Goal: Transaction & Acquisition: Purchase product/service

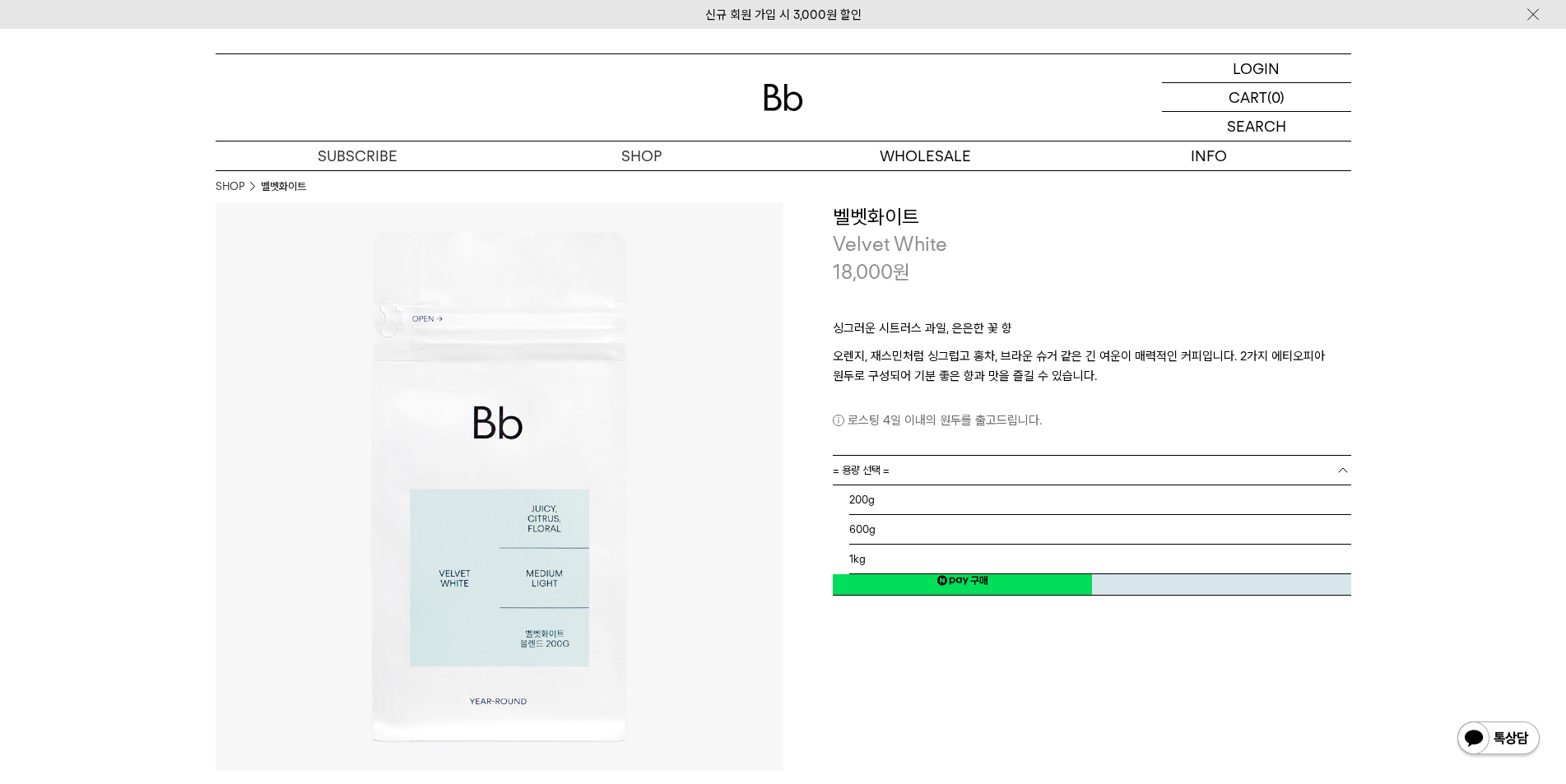
click at [891, 462] on link "= 용량 선택 =" at bounding box center [1092, 470] width 519 height 29
click at [892, 497] on li "200g" at bounding box center [1100, 500] width 502 height 30
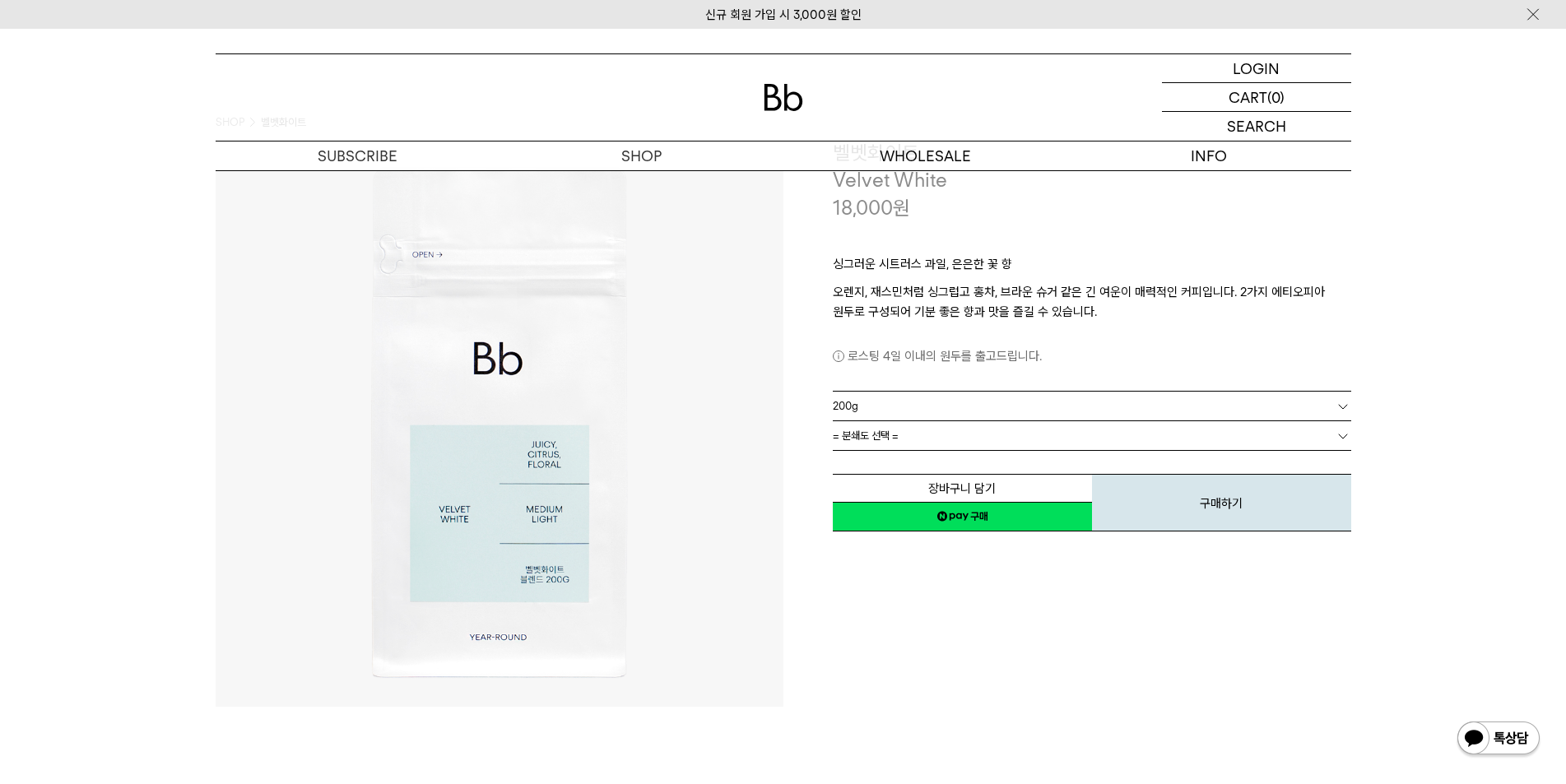
scroll to position [165, 0]
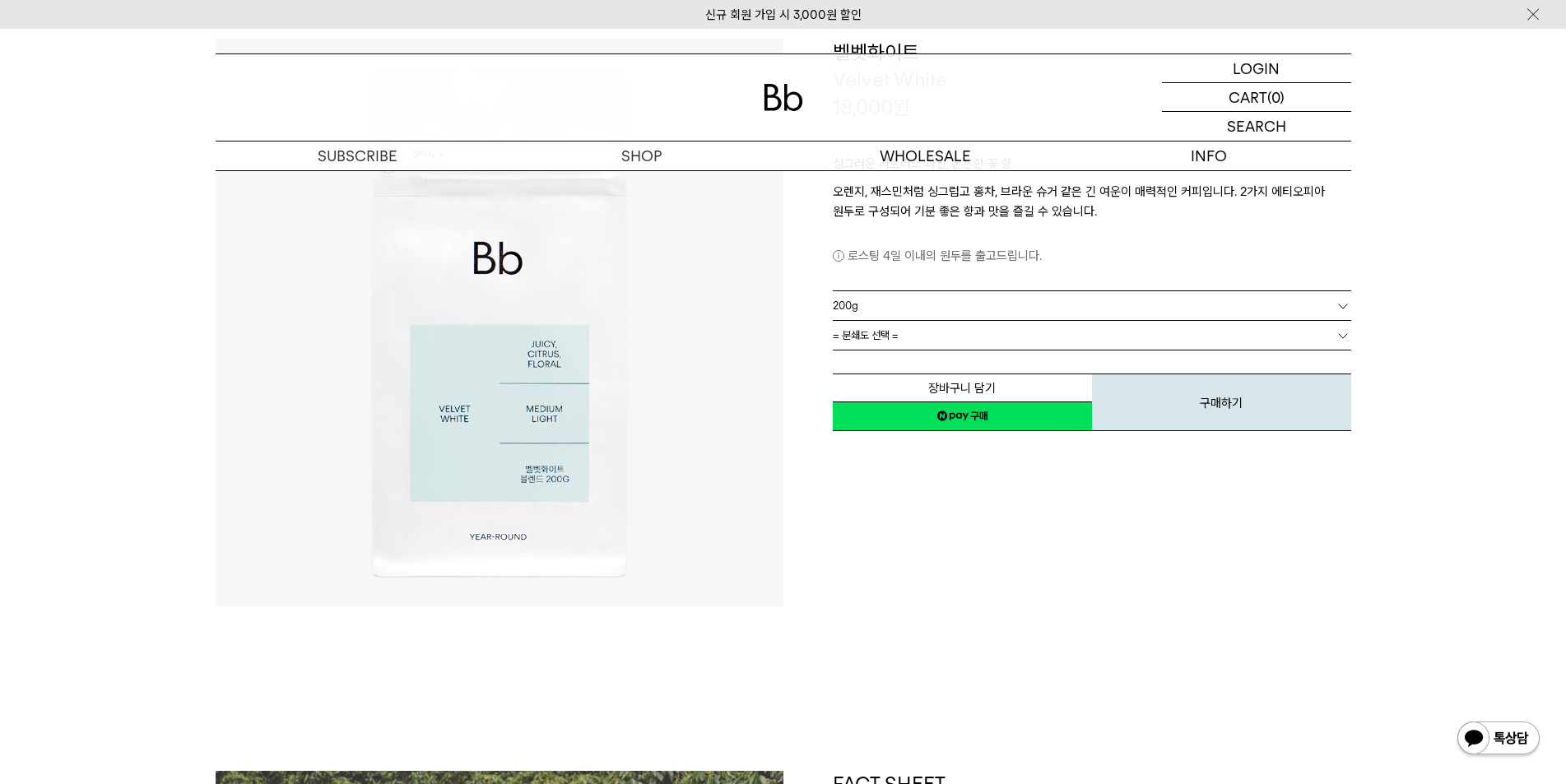
click at [871, 312] on link "200g" at bounding box center [1092, 305] width 519 height 29
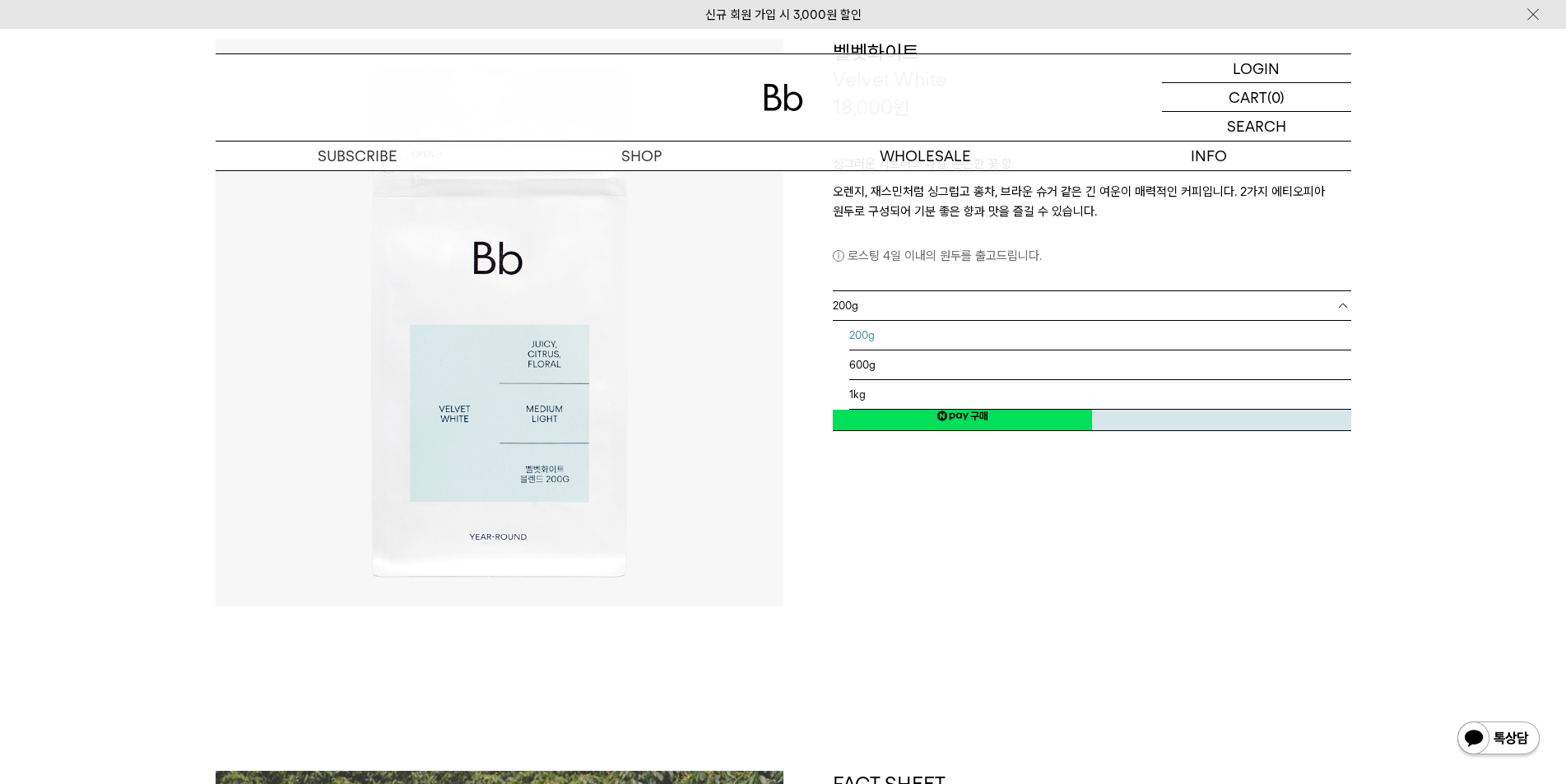
drag, startPoint x: 870, startPoint y: 313, endPoint x: 881, endPoint y: 304, distance: 14.2
click at [871, 311] on link "200g" at bounding box center [1092, 305] width 519 height 29
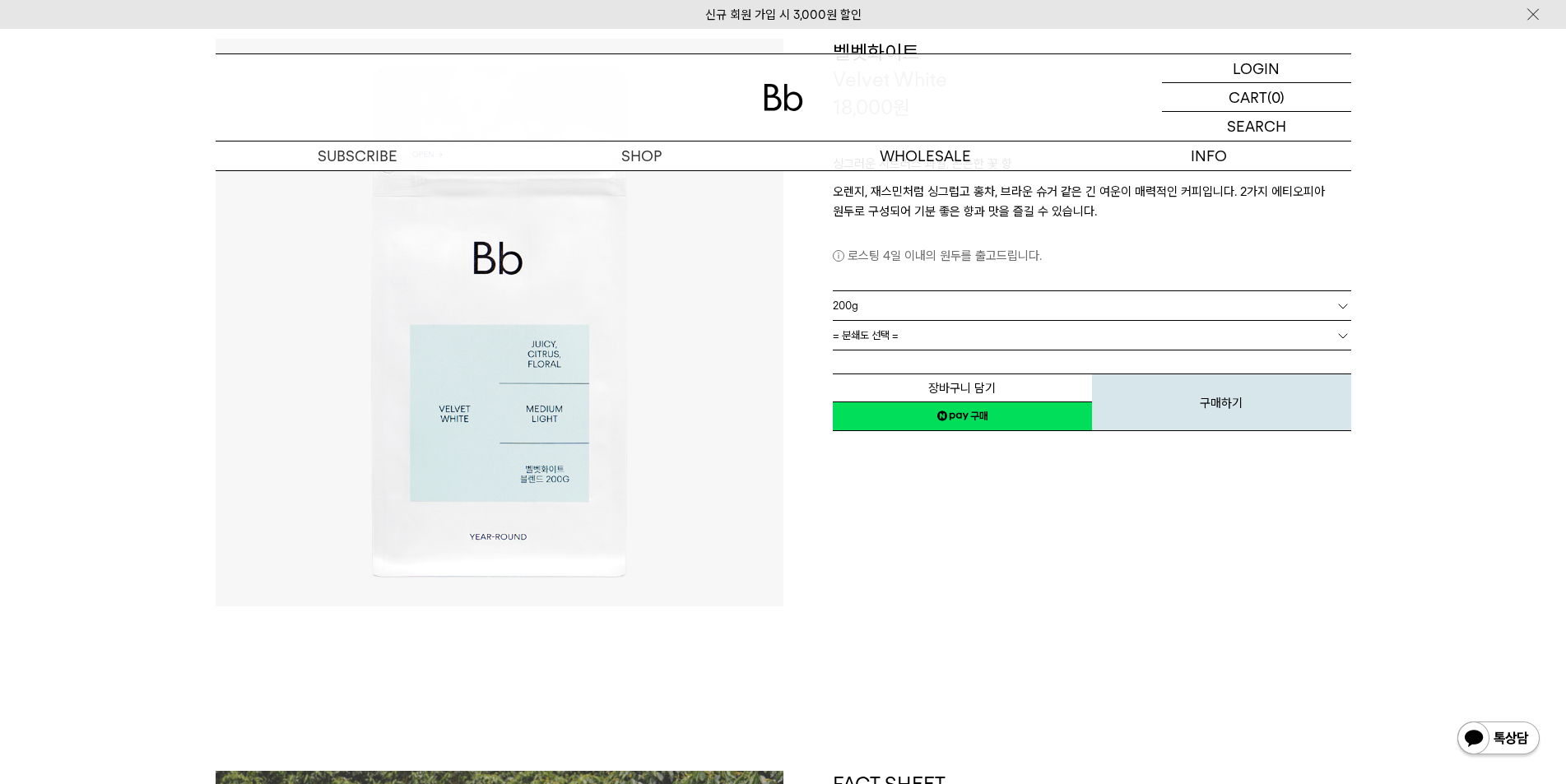
click at [884, 337] on span "= 분쇄도 선택 =" at bounding box center [865, 335] width 66 height 29
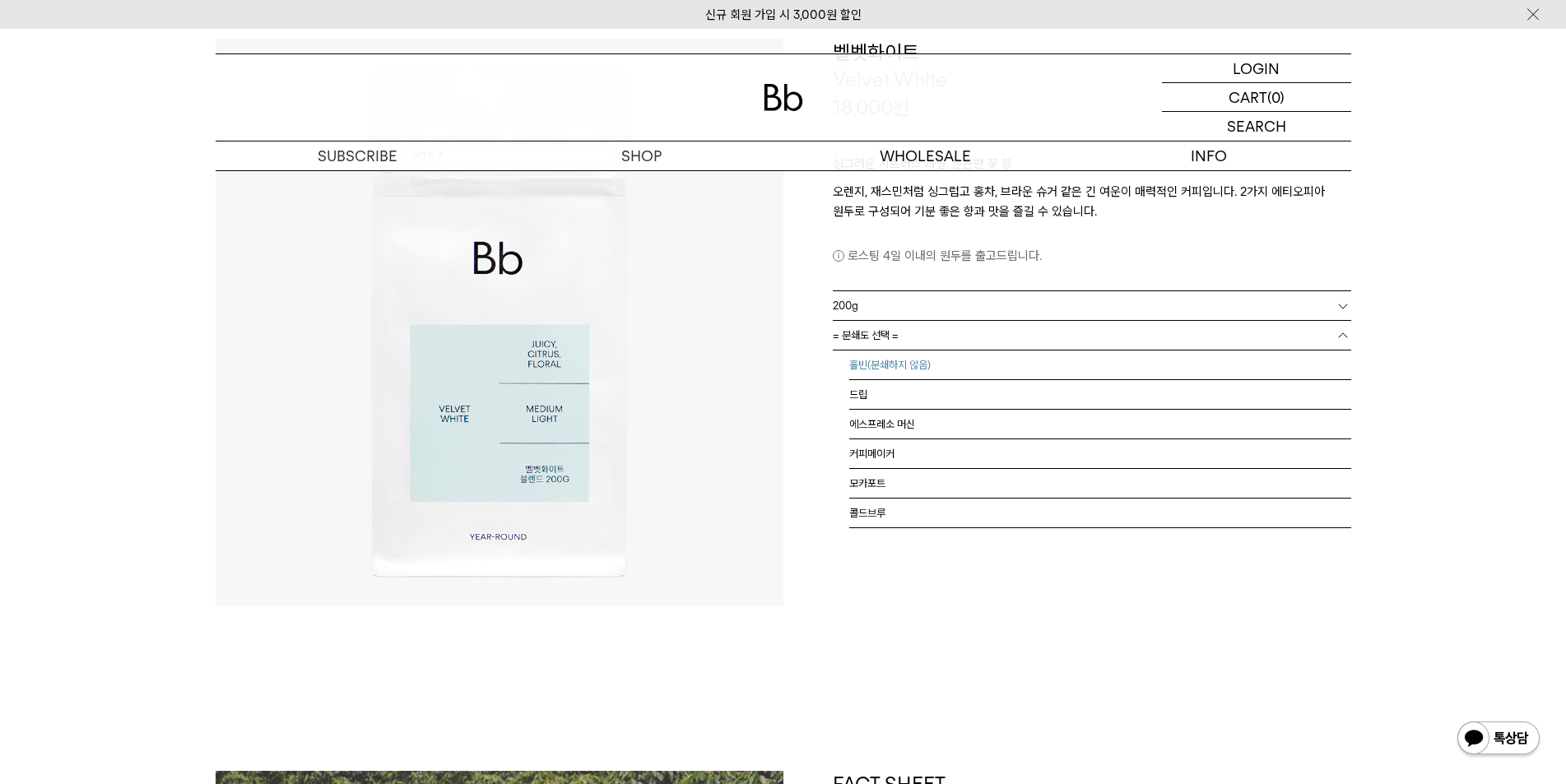
click at [920, 369] on li "홀빈(분쇄하지 않음)" at bounding box center [1100, 365] width 502 height 30
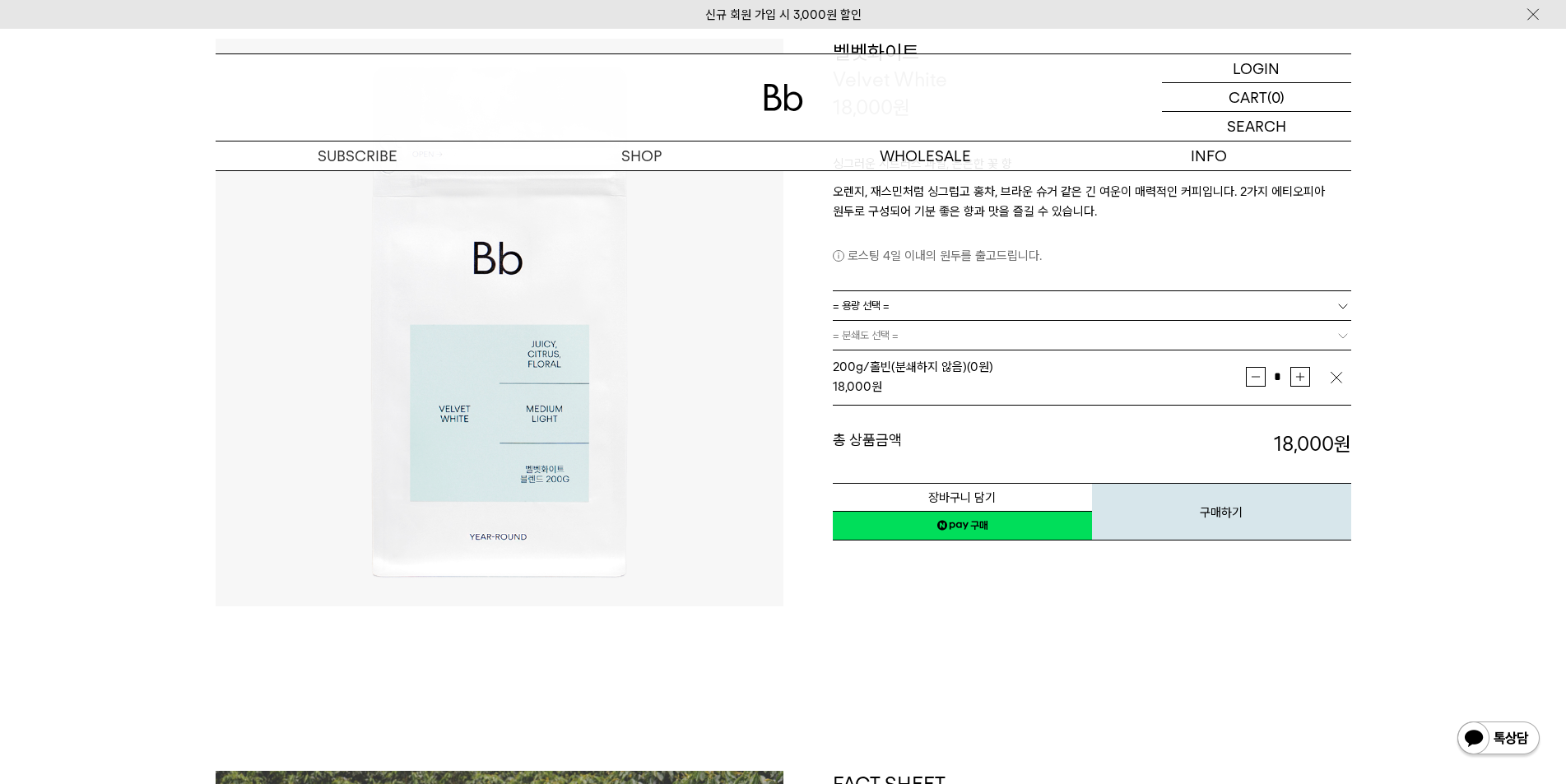
click at [884, 299] on span "= 용량 선택 =" at bounding box center [861, 305] width 57 height 29
click at [878, 363] on li "600g" at bounding box center [1100, 365] width 502 height 30
click at [880, 341] on span "= 분쇄도 선택 =" at bounding box center [865, 335] width 66 height 29
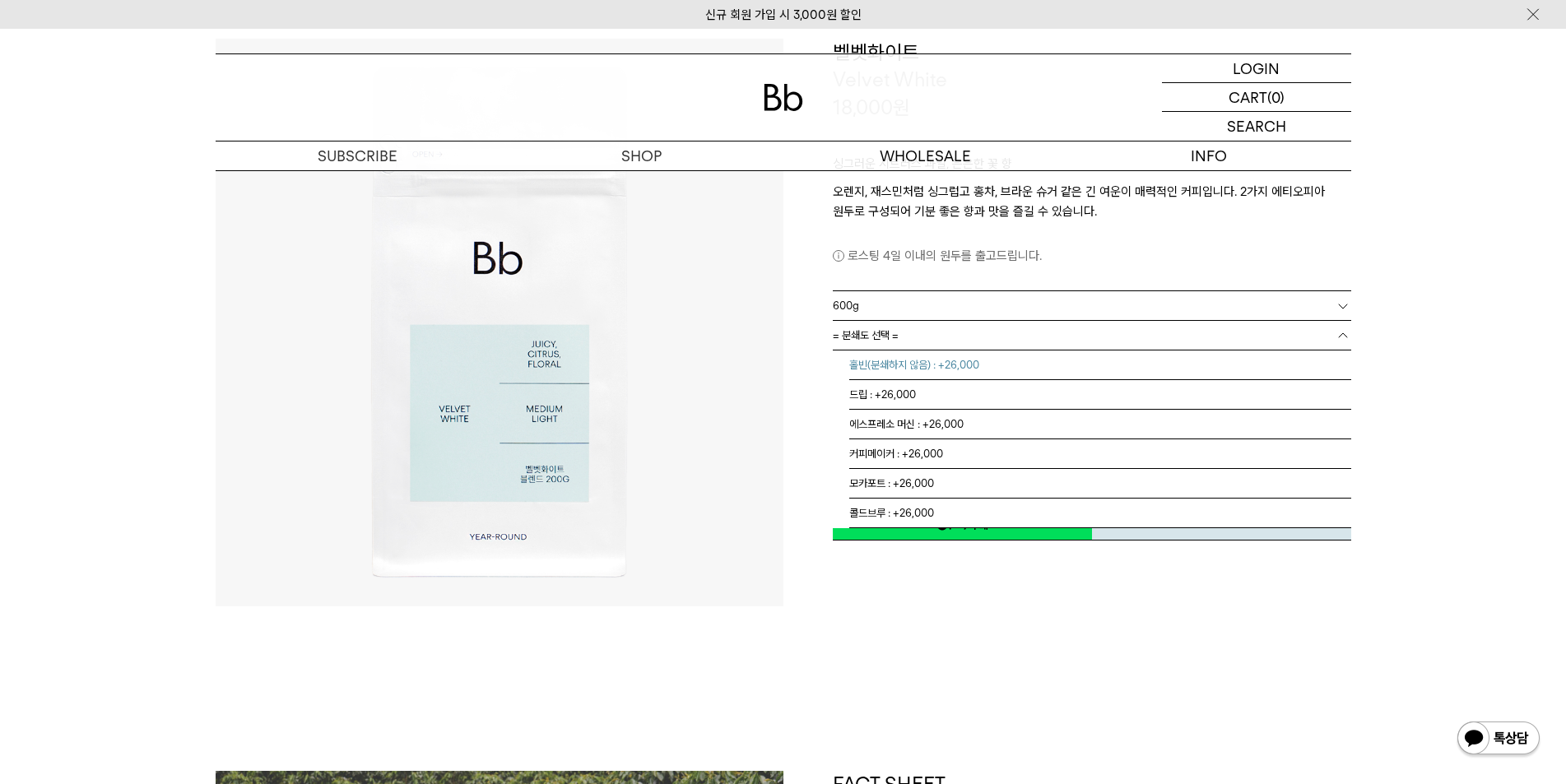
click at [885, 373] on li "홀빈(분쇄하지 않음) : +26,000" at bounding box center [1100, 365] width 502 height 30
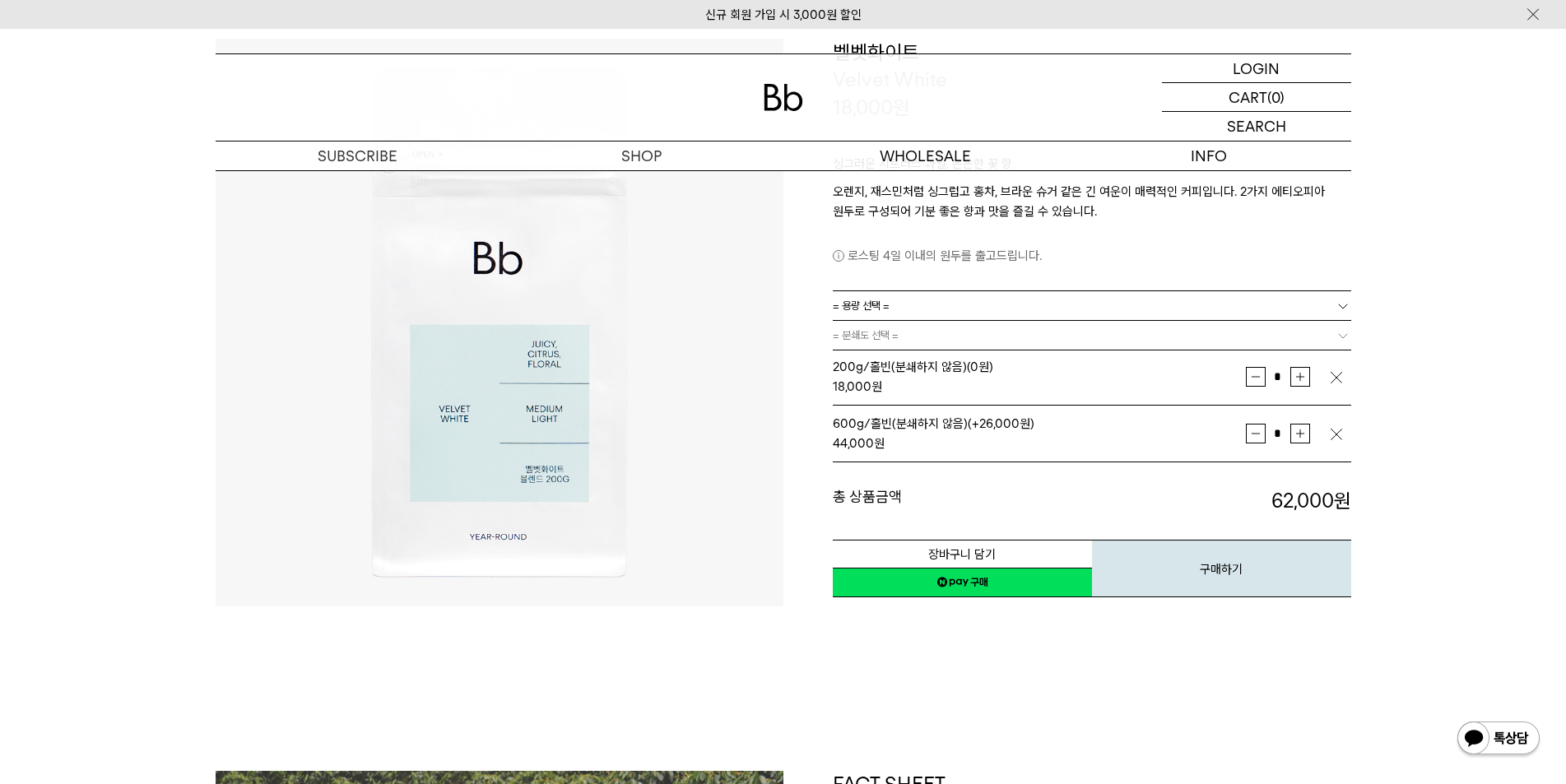
click at [1334, 381] on img "button" at bounding box center [1336, 377] width 16 height 16
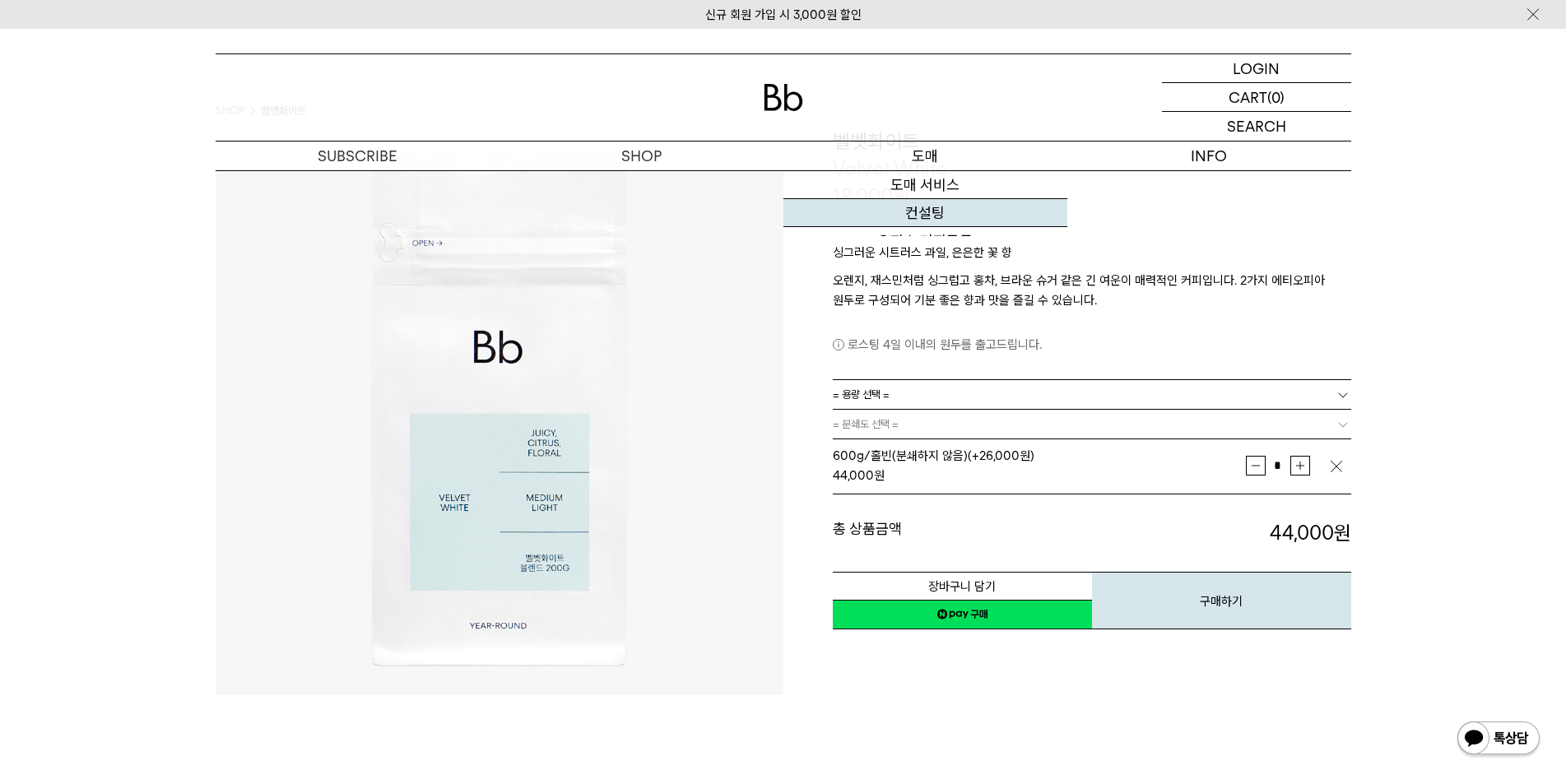
scroll to position [0, 0]
